Goal: Navigation & Orientation: Find specific page/section

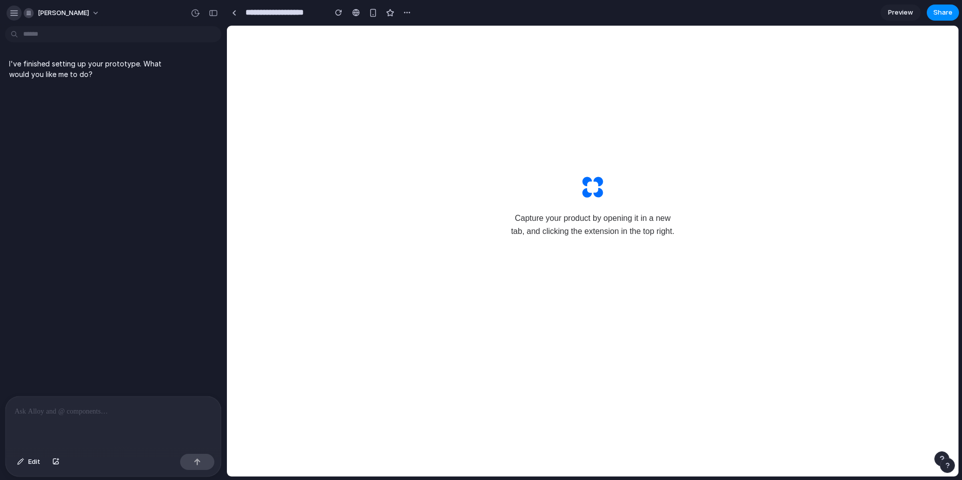
click at [7, 12] on button "button" at bounding box center [14, 13] width 15 height 15
click at [60, 39] on body "**********" at bounding box center [481, 240] width 962 height 480
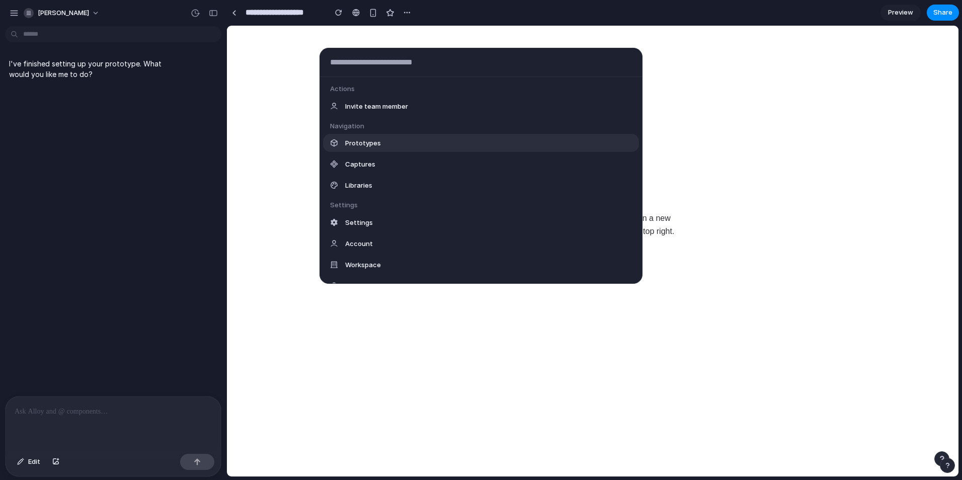
click at [382, 147] on div "Prototypes" at bounding box center [481, 143] width 316 height 18
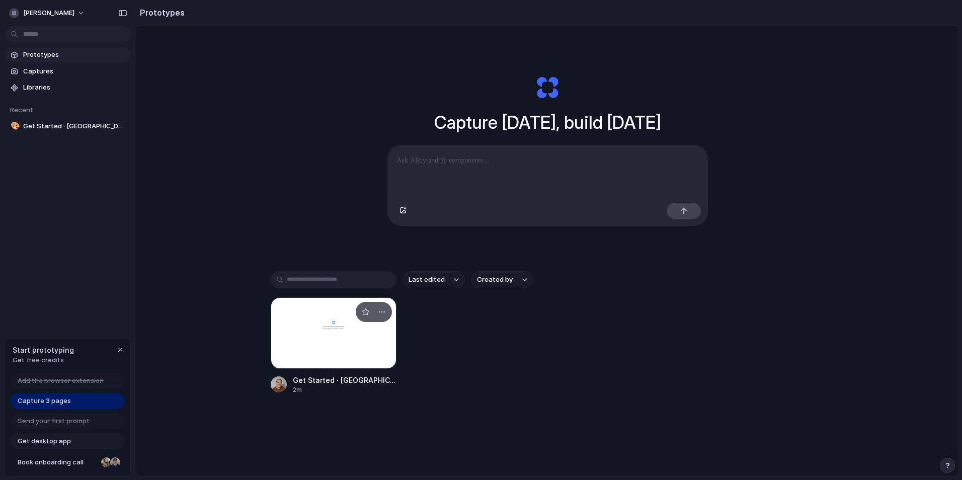
click at [357, 346] on div at bounding box center [334, 332] width 126 height 71
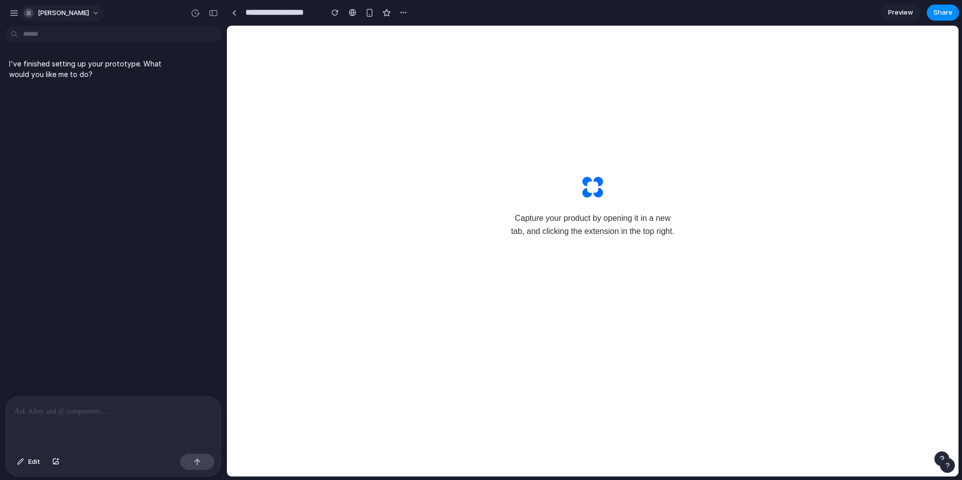
click at [38, 6] on button "[PERSON_NAME]" at bounding box center [62, 13] width 85 height 16
click at [4, 14] on div "Settings Invite members Change theme Sign out" at bounding box center [481, 240] width 962 height 480
click at [4, 14] on div "[PERSON_NAME]" at bounding box center [113, 12] width 226 height 24
click at [13, 14] on div "button" at bounding box center [14, 13] width 9 height 9
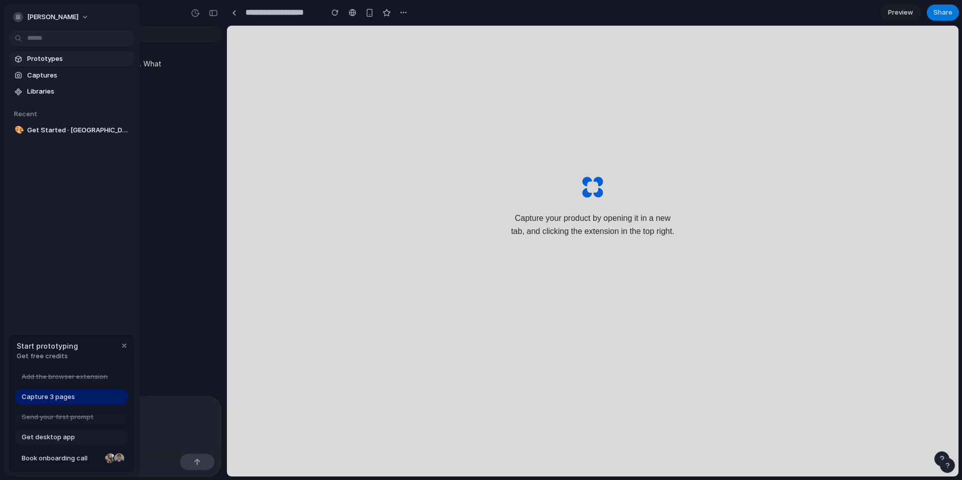
click at [51, 56] on span "Prototypes" at bounding box center [79, 59] width 104 height 10
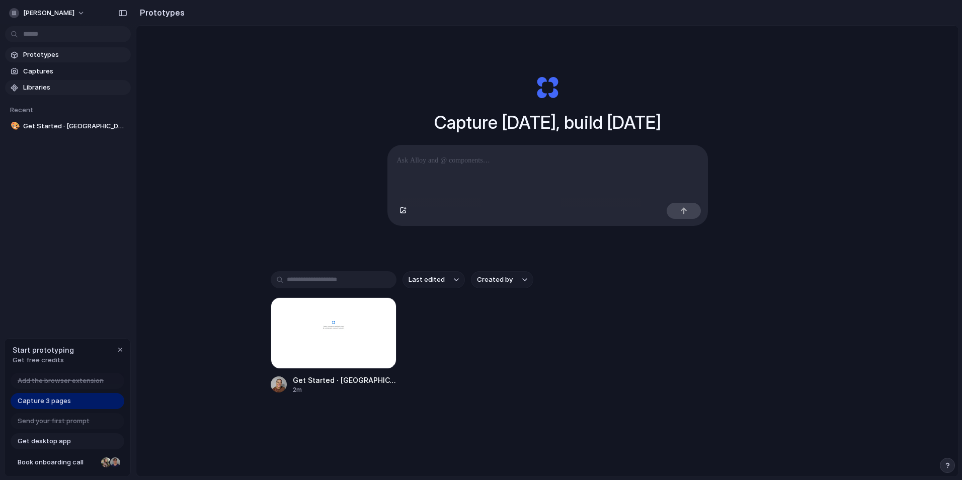
click at [41, 88] on span "Libraries" at bounding box center [75, 87] width 104 height 10
